Goal: Information Seeking & Learning: Check status

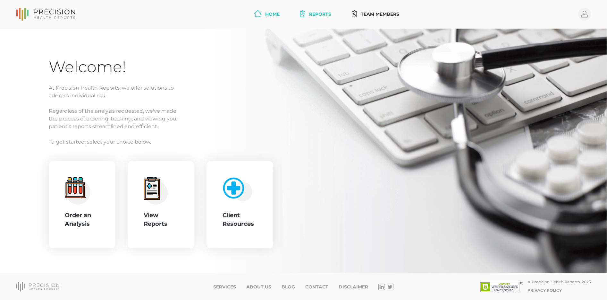
click at [322, 13] on link "Reports" at bounding box center [316, 14] width 36 height 12
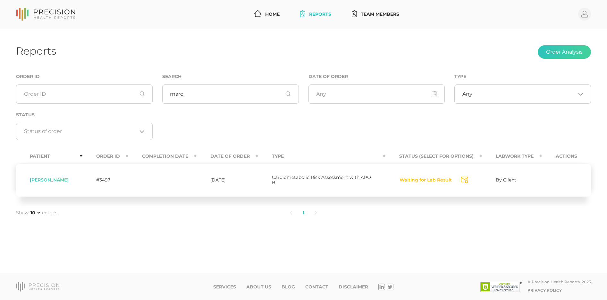
click at [223, 155] on th "Date Of Order" at bounding box center [228, 156] width 62 height 14
click at [173, 157] on th "Completion Date" at bounding box center [162, 156] width 68 height 14
drag, startPoint x: 97, startPoint y: 156, endPoint x: 90, endPoint y: 156, distance: 6.7
click at [97, 156] on th "Order ID" at bounding box center [105, 156] width 46 height 14
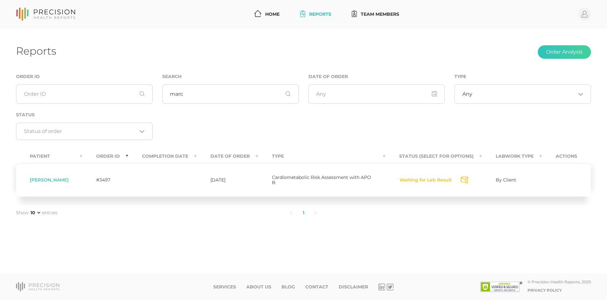
click at [44, 156] on th "Patient" at bounding box center [49, 156] width 66 height 14
click at [209, 156] on th "Date Of Order" at bounding box center [228, 156] width 62 height 14
drag, startPoint x: 193, startPoint y: 95, endPoint x: 153, endPoint y: 95, distance: 40.1
click at [153, 95] on div "Order ID Search marc Date of Order Type Any Loading... Status Loading..." at bounding box center [303, 110] width 585 height 74
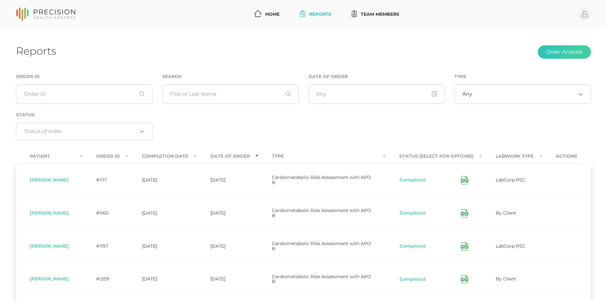
click at [185, 155] on th "Completion Date" at bounding box center [162, 156] width 68 height 14
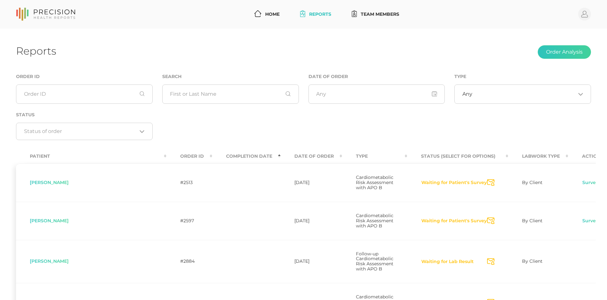
click at [212, 155] on th "Completion Date" at bounding box center [246, 156] width 68 height 14
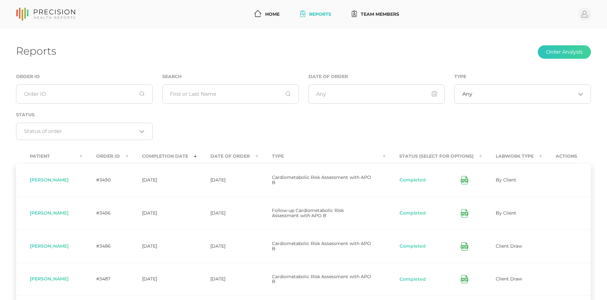
click at [243, 156] on th "Date Of Order" at bounding box center [228, 156] width 62 height 14
